Goal: Task Accomplishment & Management: Use online tool/utility

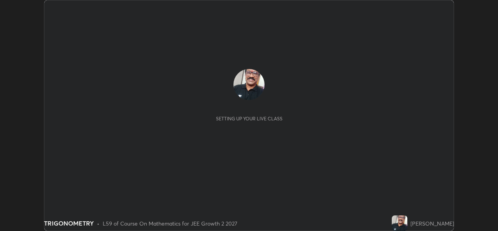
scroll to position [231, 497]
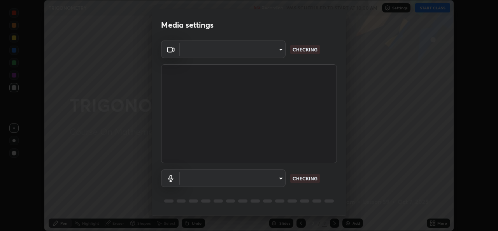
type input "ef33830f0056553a2f3f2c3f04fb20de188a96123d510d2c3b04342cdf1e2d12"
type input "default"
click at [280, 175] on body "Erase all TRIGONOMETRY Recording WAS SCHEDULED TO START AT 10:00 AM Settings ST…" at bounding box center [249, 115] width 498 height 231
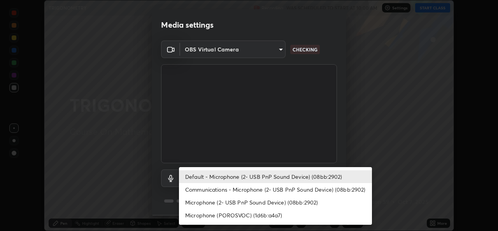
click at [266, 175] on li "Default - Microphone (2- USB PnP Sound Device) (08bb:2902)" at bounding box center [275, 176] width 193 height 13
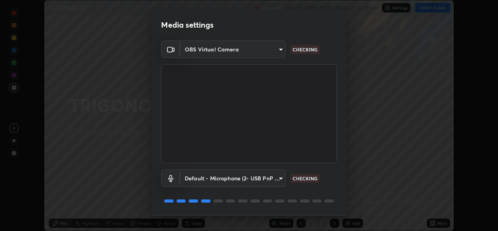
scroll to position [24, 0]
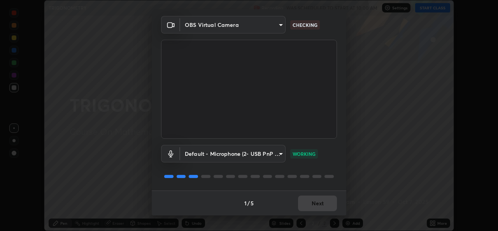
click at [315, 201] on div "1 / 5 Next" at bounding box center [249, 202] width 194 height 25
click at [319, 203] on button "Next" at bounding box center [317, 203] width 39 height 16
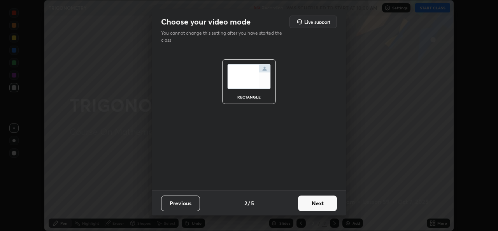
scroll to position [0, 0]
click at [320, 203] on button "Next" at bounding box center [317, 203] width 39 height 16
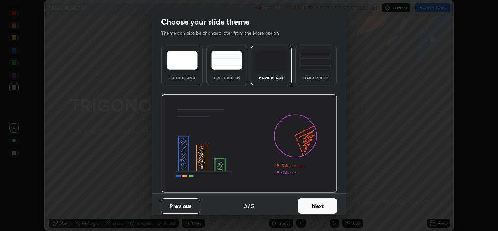
click at [322, 207] on button "Next" at bounding box center [317, 206] width 39 height 16
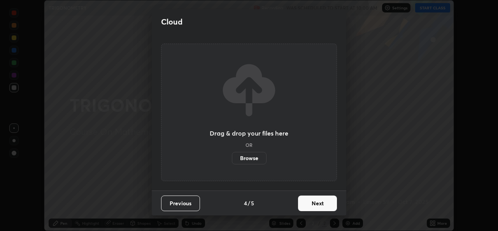
click at [322, 206] on button "Next" at bounding box center [317, 203] width 39 height 16
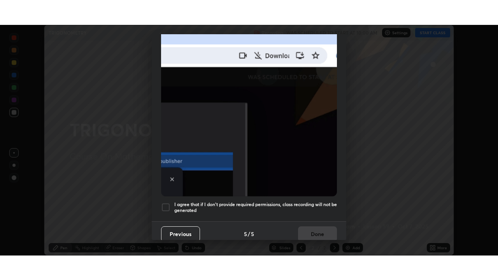
scroll to position [183, 0]
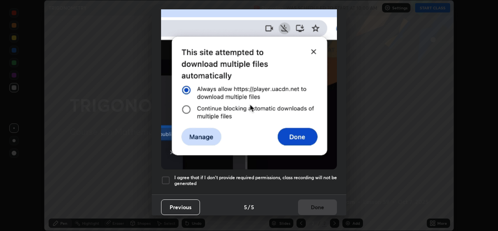
click at [319, 208] on div "Previous 5 / 5 Done" at bounding box center [249, 206] width 194 height 25
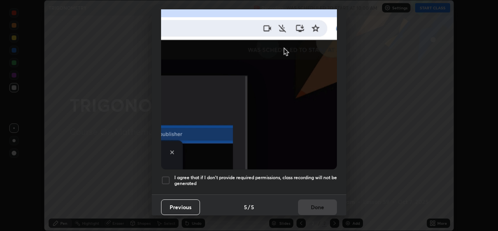
click at [313, 208] on div "Previous 5 / 5 Done" at bounding box center [249, 206] width 194 height 25
click at [295, 132] on img at bounding box center [249, 84] width 176 height 170
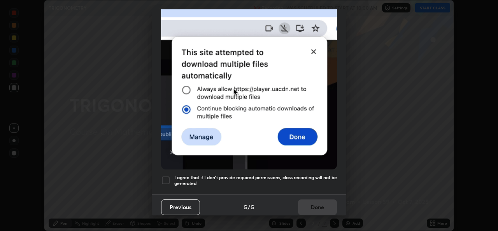
click at [312, 49] on img at bounding box center [249, 84] width 176 height 170
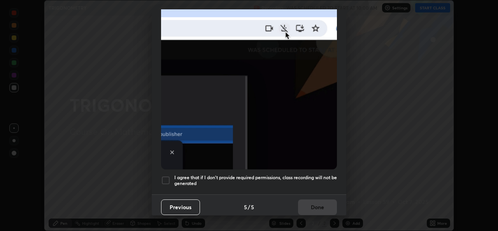
click at [169, 175] on div at bounding box center [165, 179] width 9 height 9
click at [316, 205] on button "Done" at bounding box center [317, 207] width 39 height 16
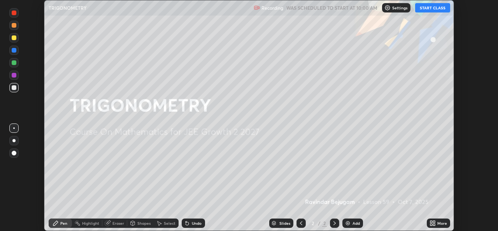
click at [424, 7] on button "START CLASS" at bounding box center [432, 7] width 35 height 9
click at [356, 222] on div "Add" at bounding box center [355, 223] width 7 height 4
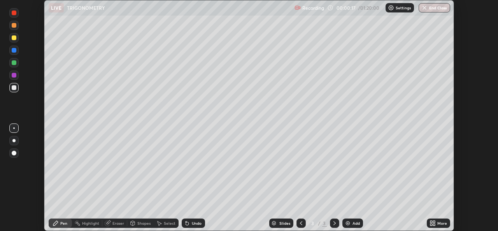
click at [433, 224] on icon at bounding box center [434, 224] width 2 height 2
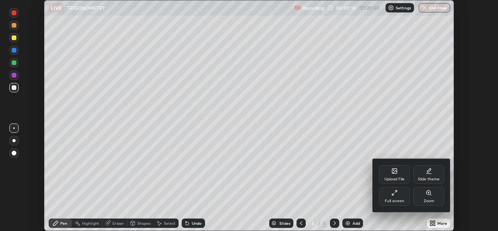
click at [396, 194] on icon at bounding box center [394, 192] width 6 height 6
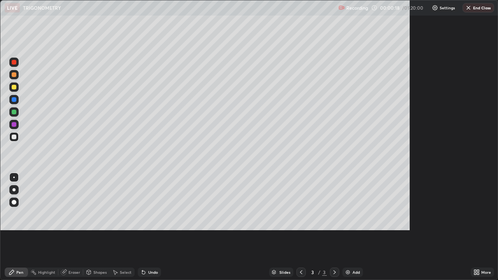
scroll to position [280, 498]
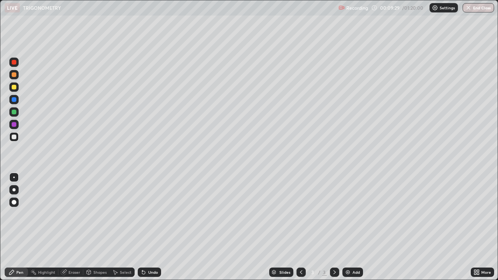
click at [151, 230] on div "Undo" at bounding box center [153, 272] width 10 height 4
click at [353, 230] on div "Add" at bounding box center [355, 272] width 7 height 4
click at [152, 230] on div "Undo" at bounding box center [153, 272] width 10 height 4
click at [155, 230] on div "Undo" at bounding box center [149, 271] width 23 height 9
click at [150, 230] on div "Undo" at bounding box center [153, 272] width 10 height 4
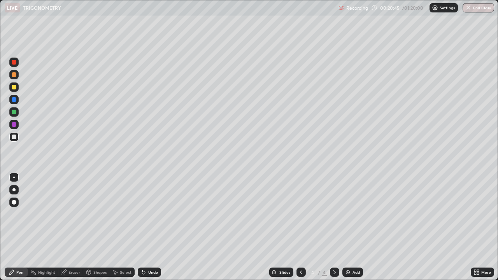
click at [150, 230] on div "Undo" at bounding box center [153, 272] width 10 height 4
click at [150, 230] on div "Undo" at bounding box center [149, 271] width 23 height 9
click at [353, 230] on div "Add" at bounding box center [355, 272] width 7 height 4
click at [303, 230] on div at bounding box center [300, 271] width 9 height 9
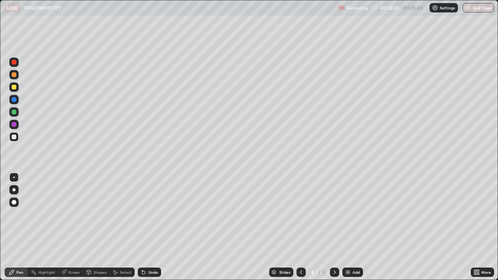
click at [352, 230] on div "Add" at bounding box center [355, 272] width 7 height 4
click at [13, 112] on div at bounding box center [14, 112] width 5 height 5
click at [14, 134] on div at bounding box center [13, 136] width 9 height 9
click at [299, 230] on icon at bounding box center [301, 272] width 6 height 6
click at [332, 230] on icon at bounding box center [334, 272] width 6 height 6
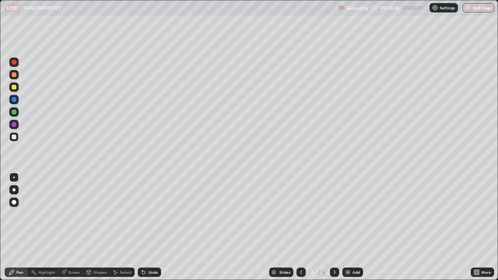
click at [76, 230] on div "Eraser" at bounding box center [74, 272] width 12 height 4
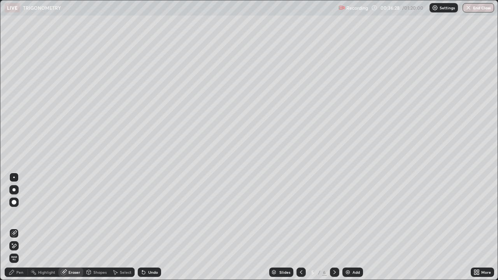
click at [26, 230] on div "Pen" at bounding box center [16, 271] width 23 height 9
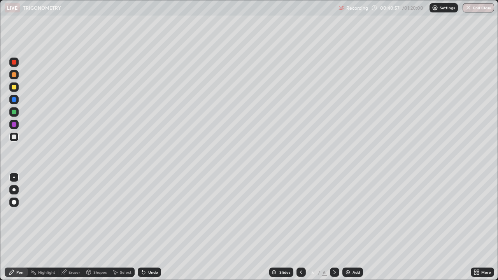
click at [349, 230] on img at bounding box center [347, 272] width 6 height 6
click at [149, 230] on div "Undo" at bounding box center [153, 272] width 10 height 4
click at [151, 230] on div "Undo" at bounding box center [149, 271] width 23 height 9
click at [152, 230] on div "Undo" at bounding box center [149, 271] width 23 height 9
click at [150, 230] on div "Undo" at bounding box center [149, 271] width 23 height 9
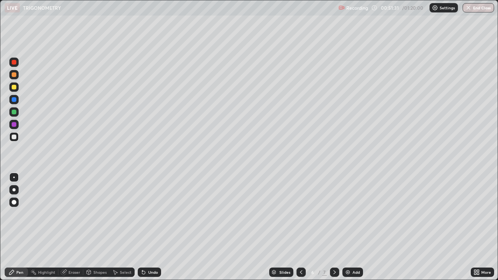
click at [15, 125] on div at bounding box center [14, 124] width 5 height 5
click at [70, 230] on div "Eraser" at bounding box center [74, 272] width 12 height 4
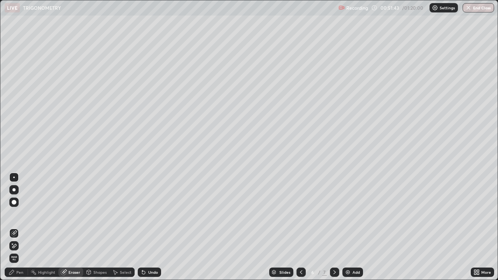
click at [20, 230] on div "Pen" at bounding box center [16, 271] width 23 height 9
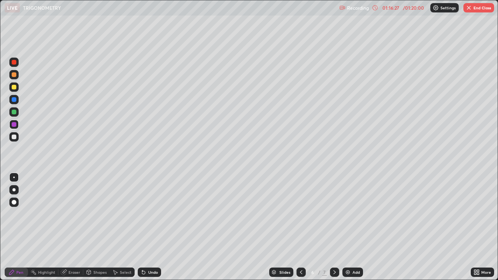
click at [474, 5] on button "End Class" at bounding box center [478, 7] width 31 height 9
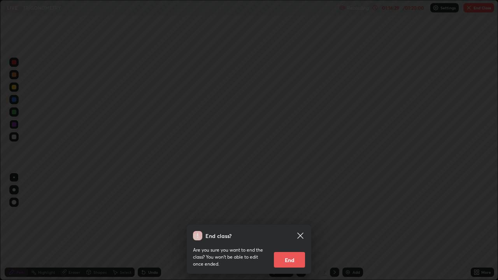
click at [288, 230] on button "End" at bounding box center [289, 260] width 31 height 16
